Goal: Task Accomplishment & Management: Manage account settings

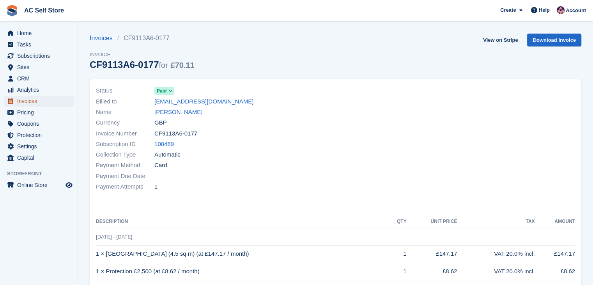
click at [22, 103] on span "Invoices" at bounding box center [40, 101] width 47 height 11
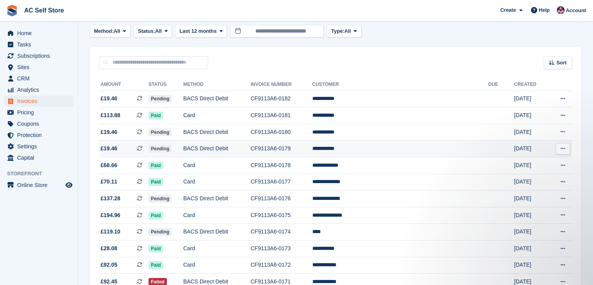
scroll to position [39, 0]
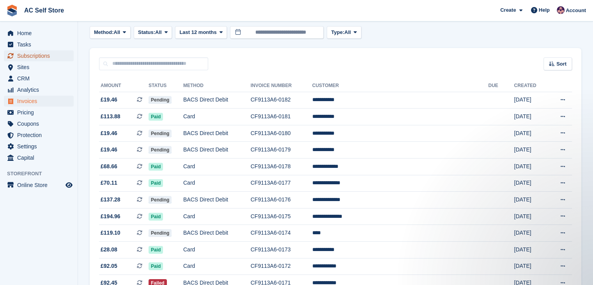
click at [45, 53] on span "Subscriptions" at bounding box center [40, 55] width 47 height 11
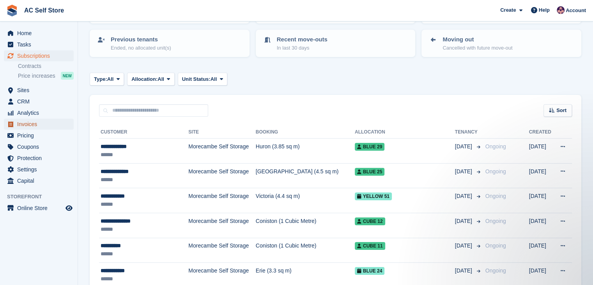
click at [50, 120] on span "Invoices" at bounding box center [40, 124] width 47 height 11
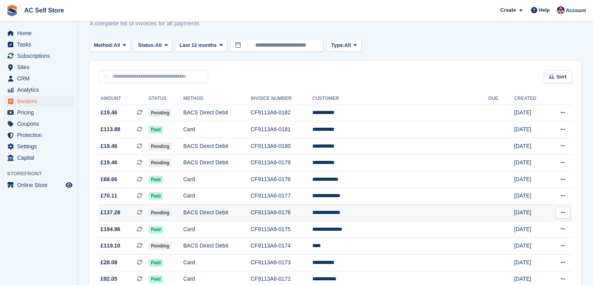
scroll to position [39, 0]
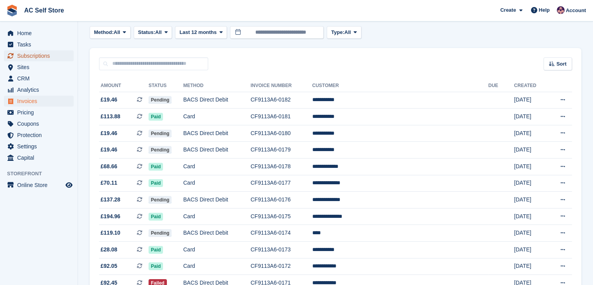
click at [28, 56] on span "Subscriptions" at bounding box center [40, 55] width 47 height 11
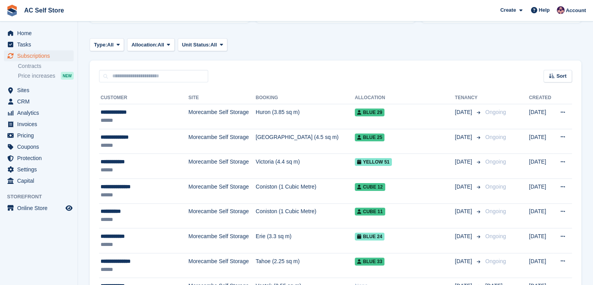
scroll to position [117, 0]
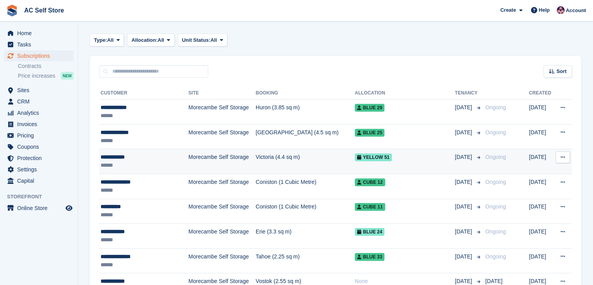
click at [223, 161] on td "Morecambe Self Storage" at bounding box center [221, 161] width 67 height 25
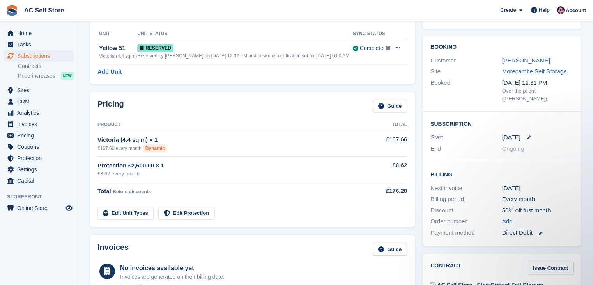
scroll to position [39, 0]
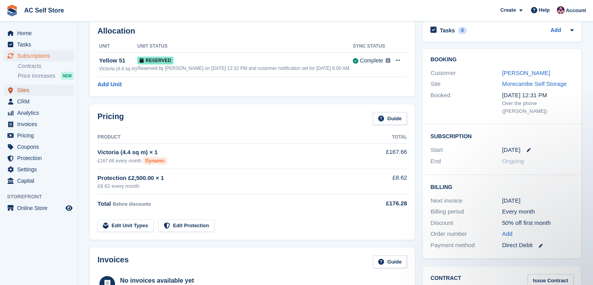
click at [45, 88] on span "Sites" at bounding box center [40, 90] width 47 height 11
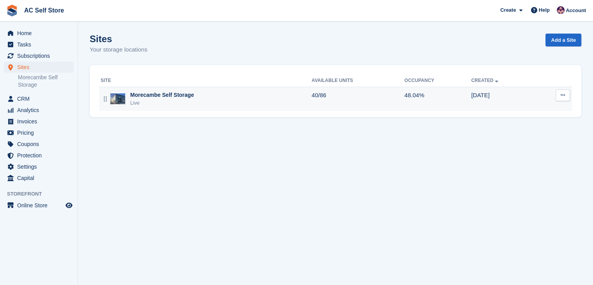
click at [163, 106] on div "Live" at bounding box center [162, 103] width 64 height 8
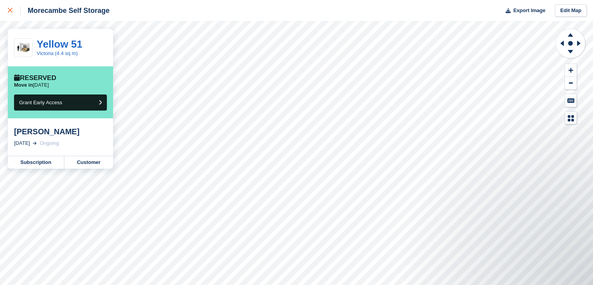
click at [12, 6] on div at bounding box center [14, 10] width 13 height 9
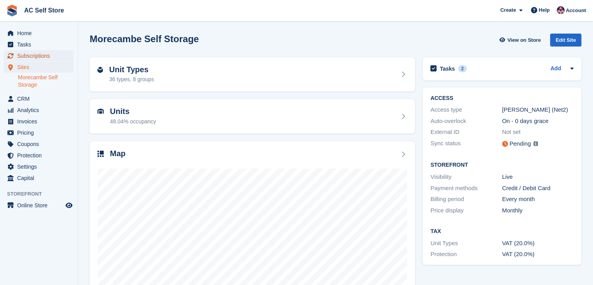
click at [36, 53] on span "Subscriptions" at bounding box center [40, 55] width 47 height 11
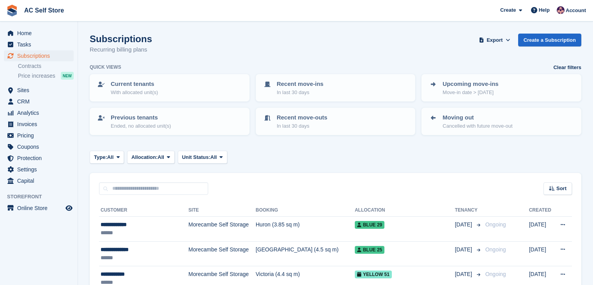
scroll to position [78, 0]
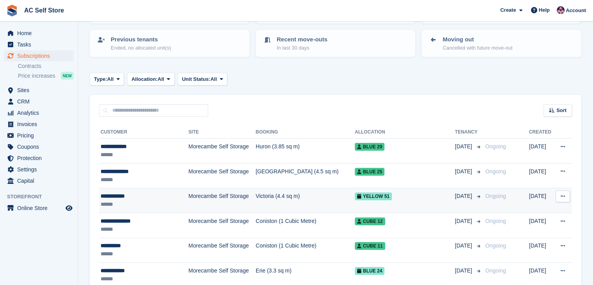
click at [149, 202] on div "******" at bounding box center [140, 204] width 79 height 8
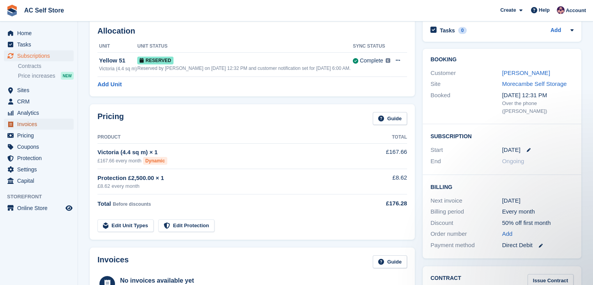
click at [23, 120] on span "Invoices" at bounding box center [40, 124] width 47 height 11
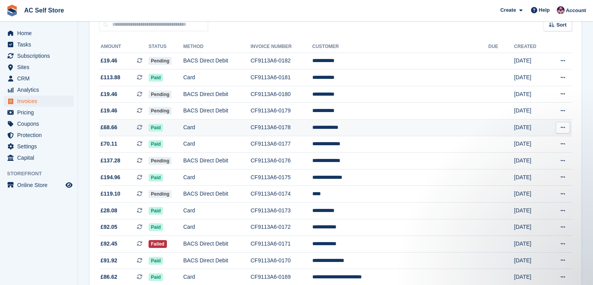
click at [559, 127] on button at bounding box center [563, 128] width 14 height 12
click at [537, 138] on p "Download PDF" at bounding box center [533, 143] width 68 height 10
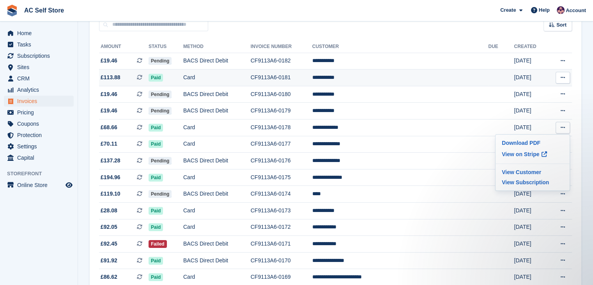
click at [561, 78] on icon at bounding box center [563, 77] width 4 height 5
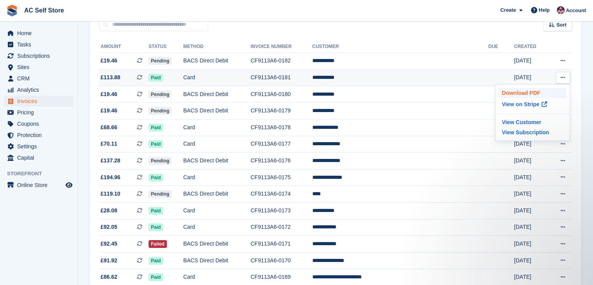
click at [529, 92] on p "Download PDF" at bounding box center [533, 93] width 68 height 10
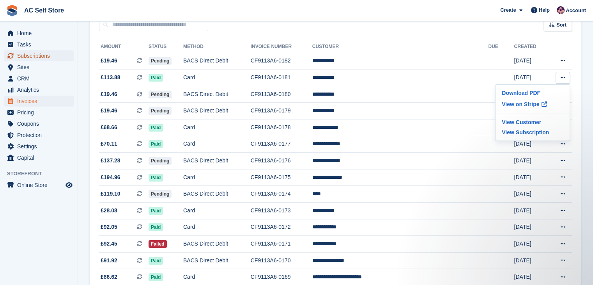
click at [35, 55] on span "Subscriptions" at bounding box center [40, 55] width 47 height 11
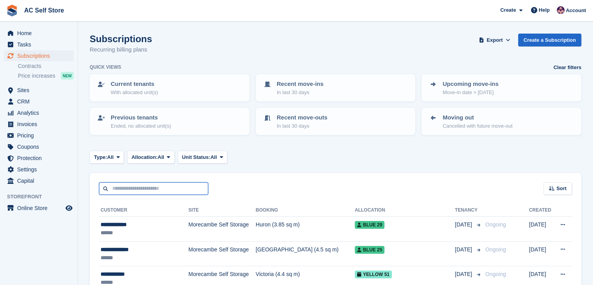
click at [132, 183] on input "text" at bounding box center [153, 188] width 109 height 13
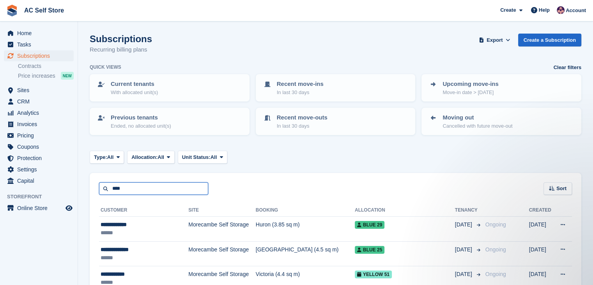
type input "****"
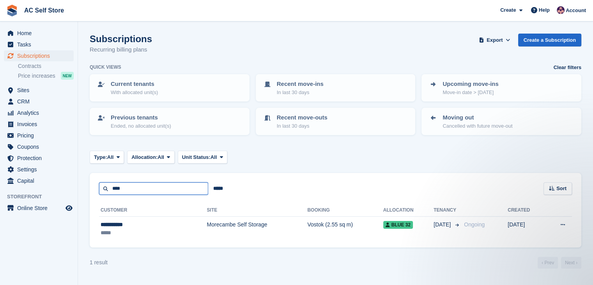
click at [132, 183] on input "****" at bounding box center [153, 188] width 109 height 13
type input "*"
type input "*****"
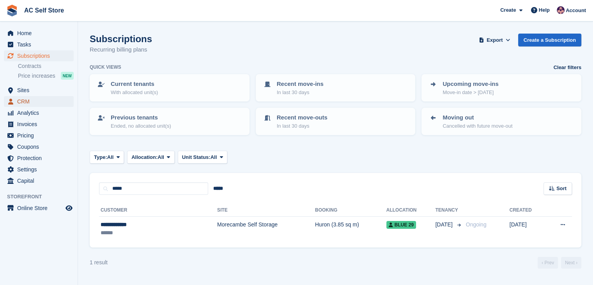
click at [44, 103] on span "CRM" at bounding box center [40, 101] width 47 height 11
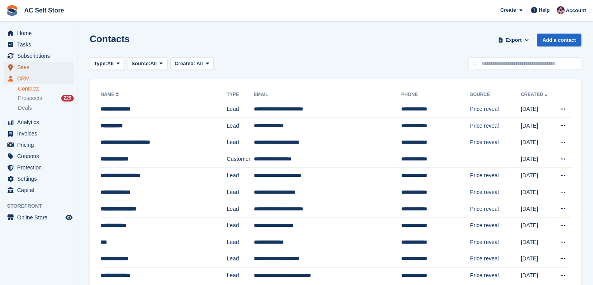
click at [44, 64] on span "Sites" at bounding box center [40, 67] width 47 height 11
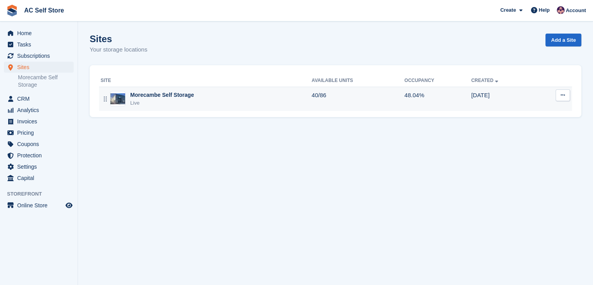
click at [180, 95] on div "Morecambe Self Storage" at bounding box center [162, 95] width 64 height 8
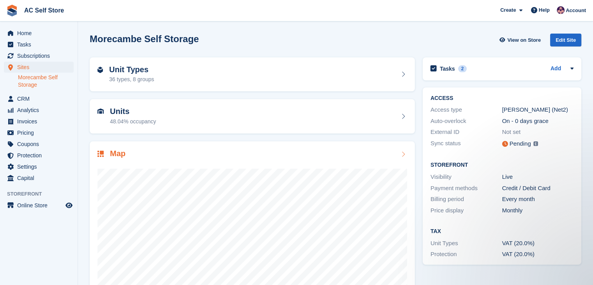
click at [266, 154] on div "Map" at bounding box center [252, 154] width 310 height 11
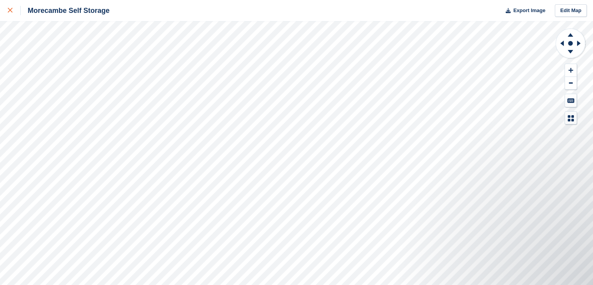
click at [10, 12] on icon at bounding box center [10, 10] width 5 height 5
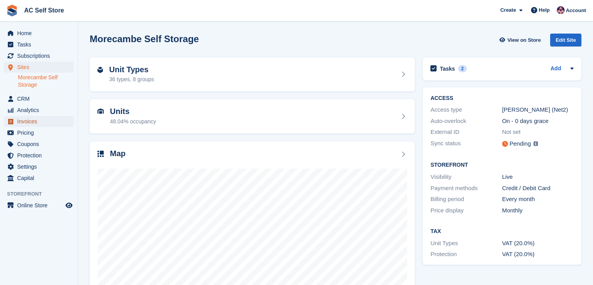
click at [39, 124] on span "Invoices" at bounding box center [40, 121] width 47 height 11
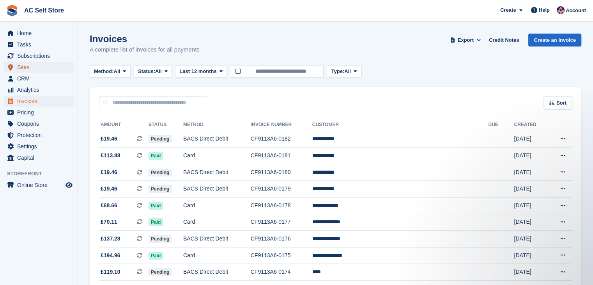
click at [23, 67] on span "Sites" at bounding box center [40, 67] width 47 height 11
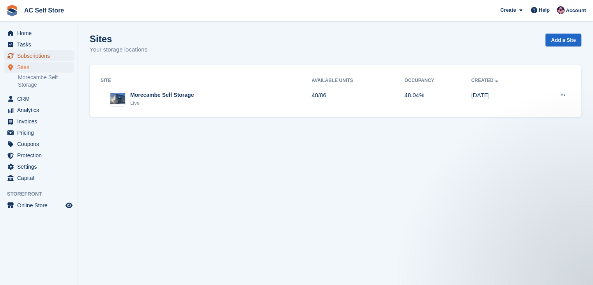
click at [48, 56] on span "Subscriptions" at bounding box center [40, 55] width 47 height 11
